Goal: Task Accomplishment & Management: Manage account settings

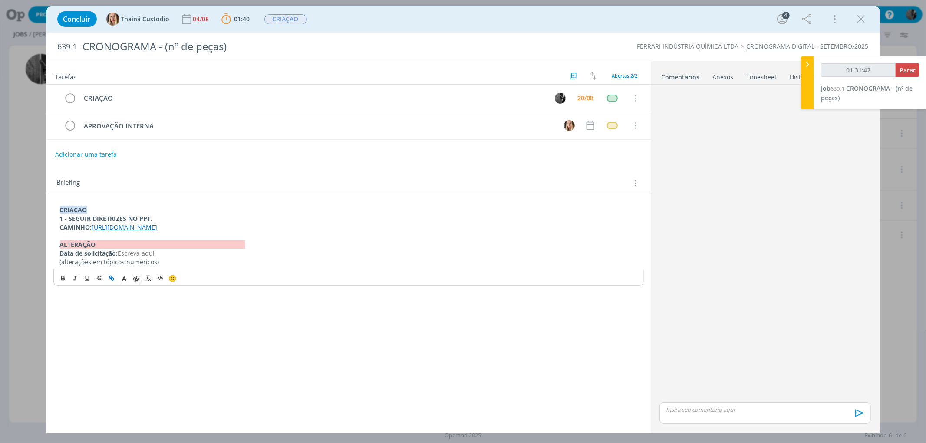
type input "01:31:43"
click at [736, 411] on p "dialog" at bounding box center [764, 410] width 197 height 8
click at [711, 368] on span "Thainá Custodio" at bounding box center [713, 372] width 53 height 10
click at [857, 414] on icon "dialog" at bounding box center [857, 416] width 9 height 7
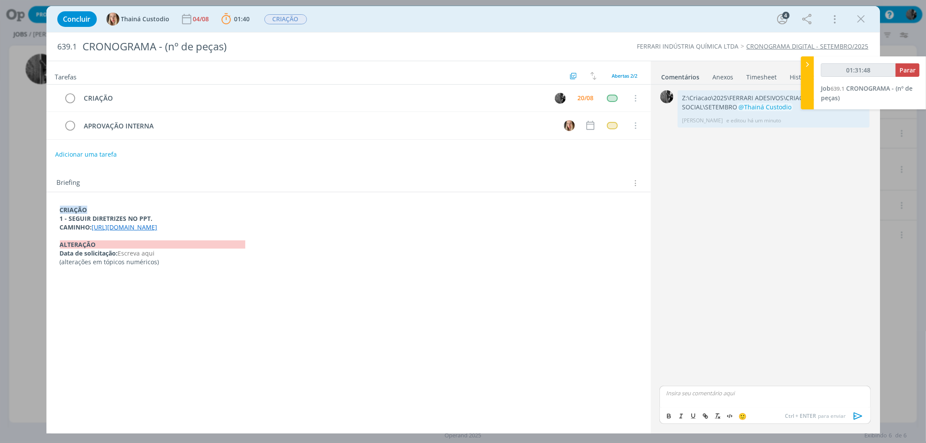
type input "01:31:49"
click at [905, 67] on span "Parar" at bounding box center [907, 70] width 16 height 8
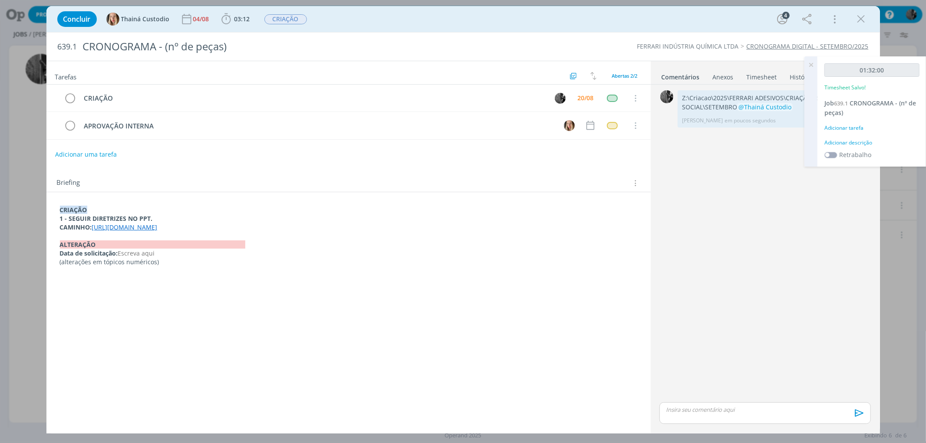
click at [813, 64] on icon at bounding box center [811, 64] width 16 height 17
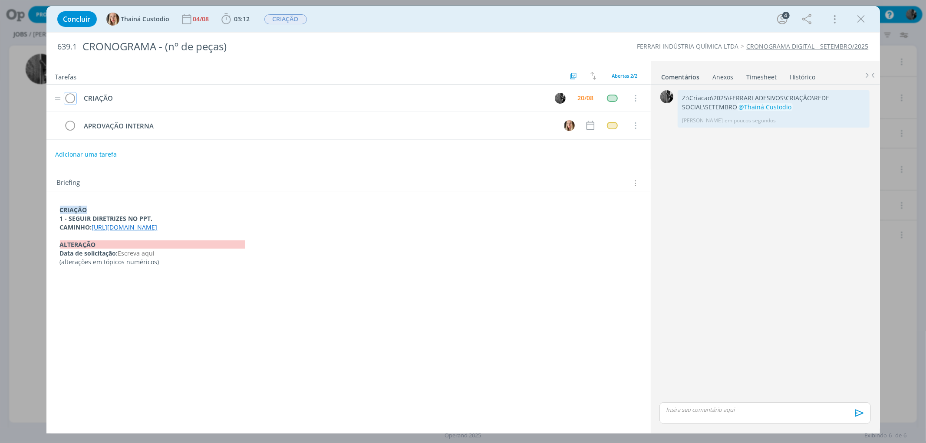
click at [72, 96] on icon "dialog" at bounding box center [70, 98] width 12 height 13
click at [294, 18] on span "CRIAÇÃO" at bounding box center [285, 19] width 43 height 10
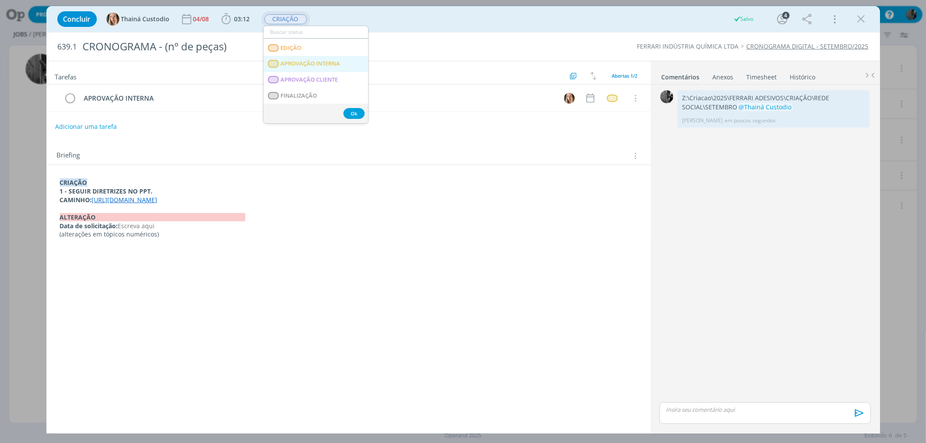
scroll to position [107, 0]
click at [338, 64] on span "APROVAÇÃO INTERNA" at bounding box center [309, 66] width 59 height 7
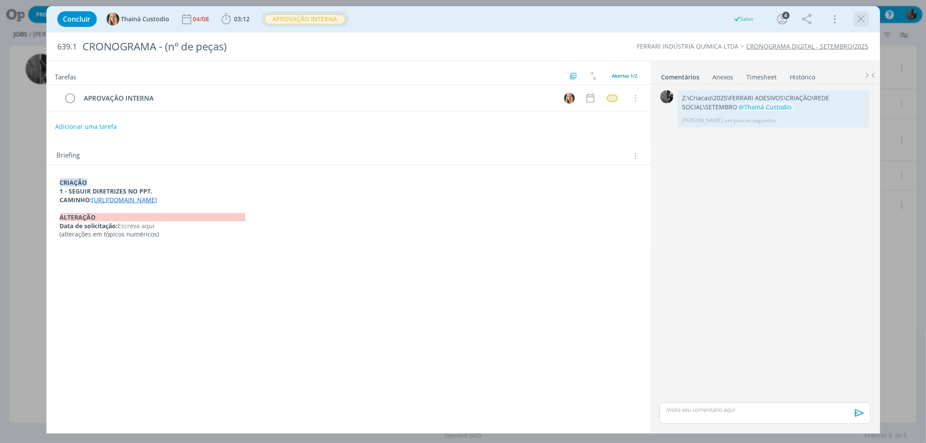
click at [858, 20] on icon "dialog" at bounding box center [861, 19] width 13 height 13
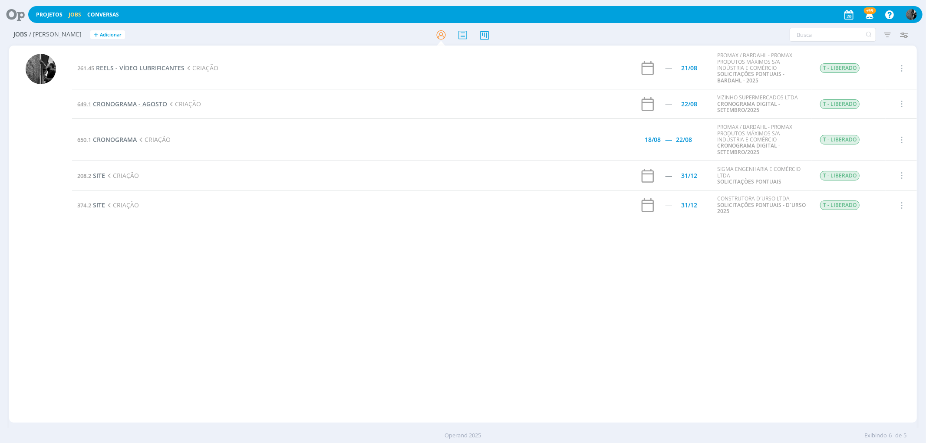
click at [140, 105] on span "CRONOGRAMA - AGOSTO" at bounding box center [130, 104] width 74 height 8
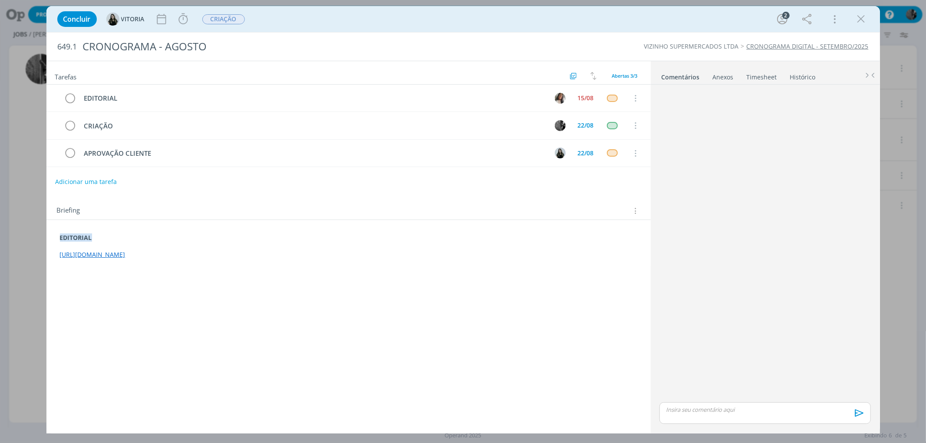
drag, startPoint x: 395, startPoint y: 261, endPoint x: 46, endPoint y: 257, distance: 349.9
click at [46, 257] on div "Concluir [GEOGRAPHIC_DATA] Iniciar Apontar Data * [DATE] Horas * 00:00 Tarefa S…" at bounding box center [463, 221] width 926 height 443
copy link "[URL][DOMAIN_NAME]"
